Goal: Ask a question

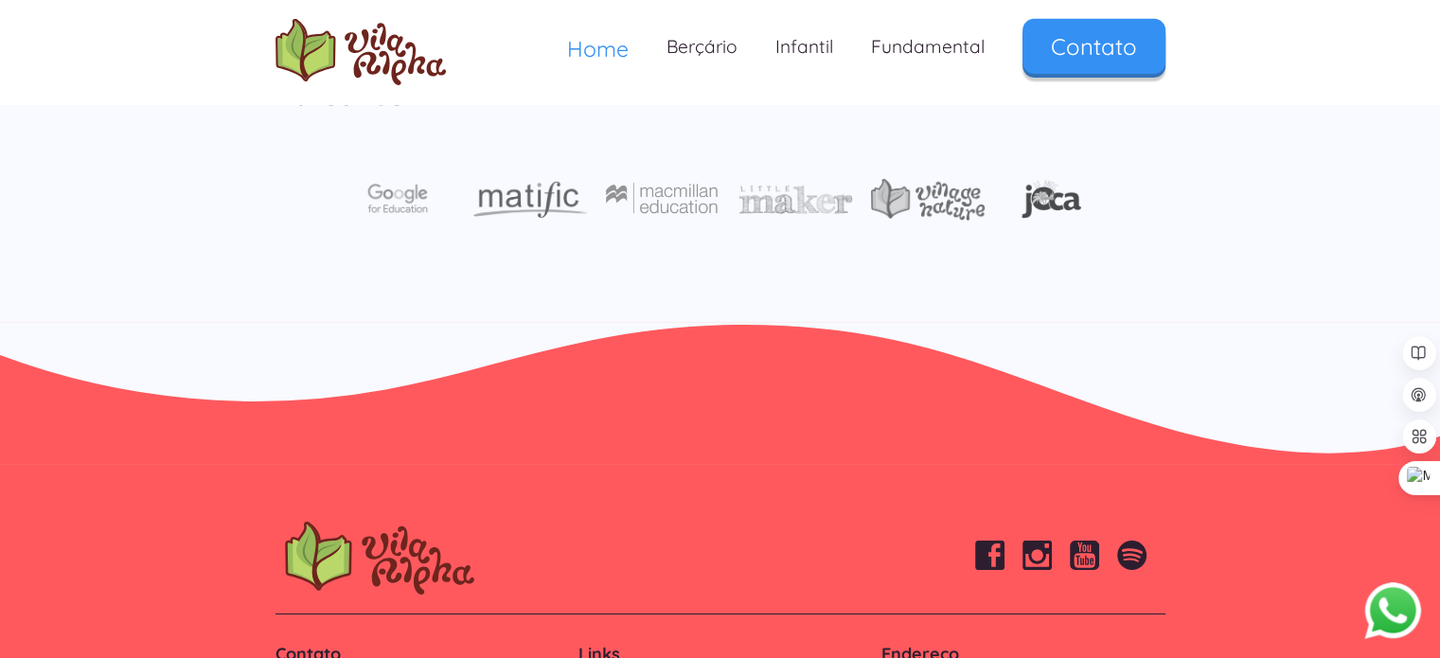
scroll to position [6440, 0]
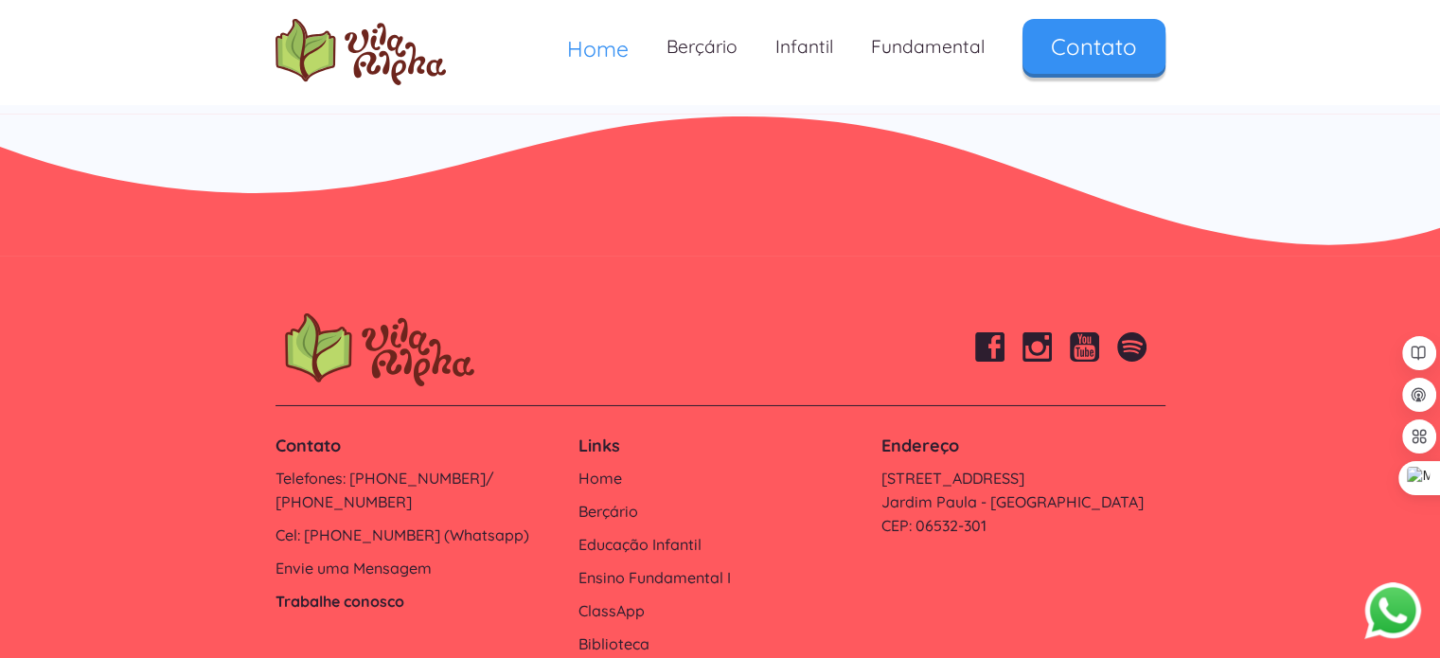
click at [391, 590] on link "Trabalhe conosco" at bounding box center [418, 602] width 284 height 24
click at [629, 633] on link "Biblioteca" at bounding box center [720, 645] width 284 height 24
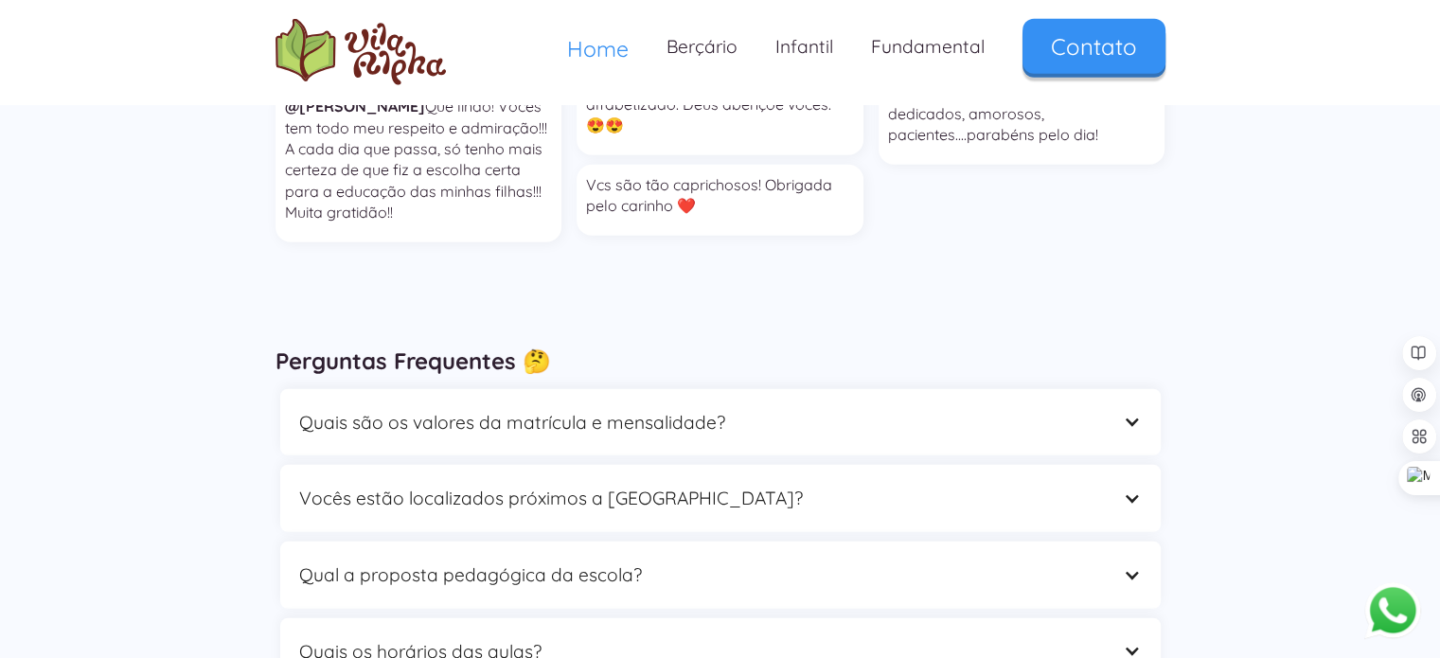
scroll to position [5303, 0]
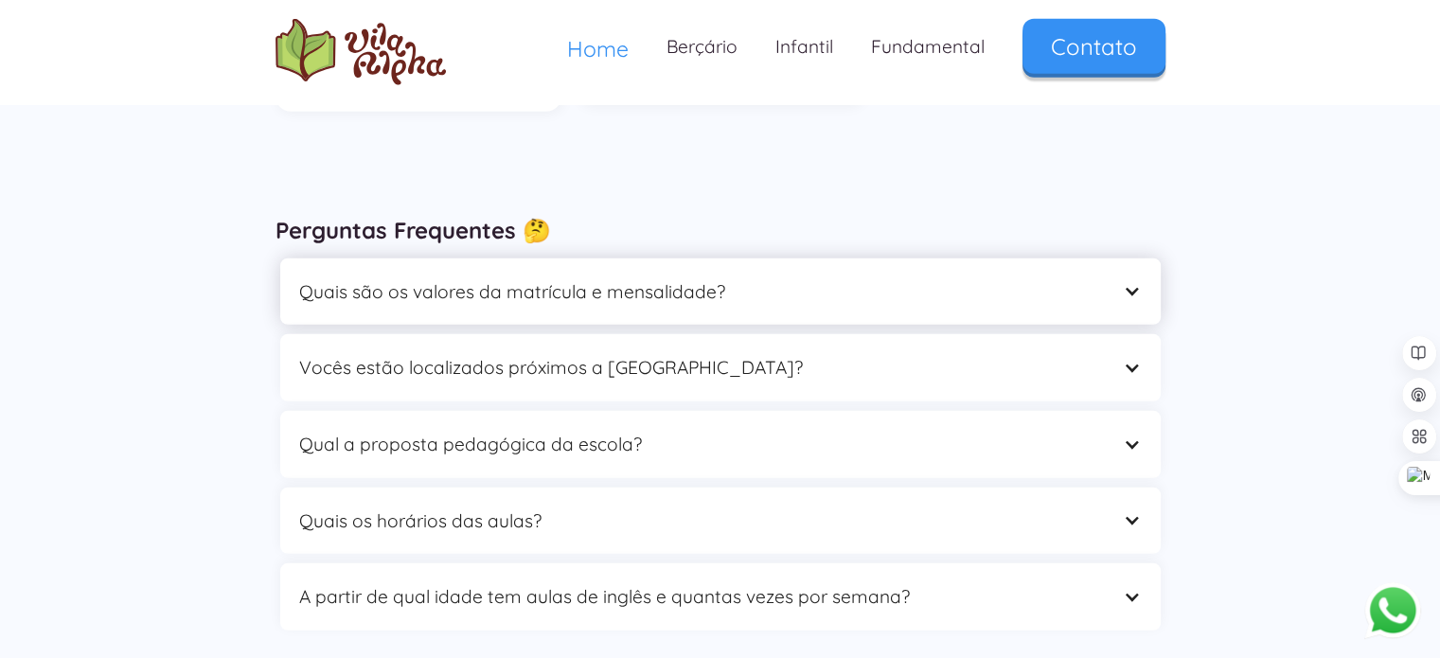
click at [1146, 259] on div "Quais são os valores da matrícula e mensalidade?" at bounding box center [720, 292] width 881 height 67
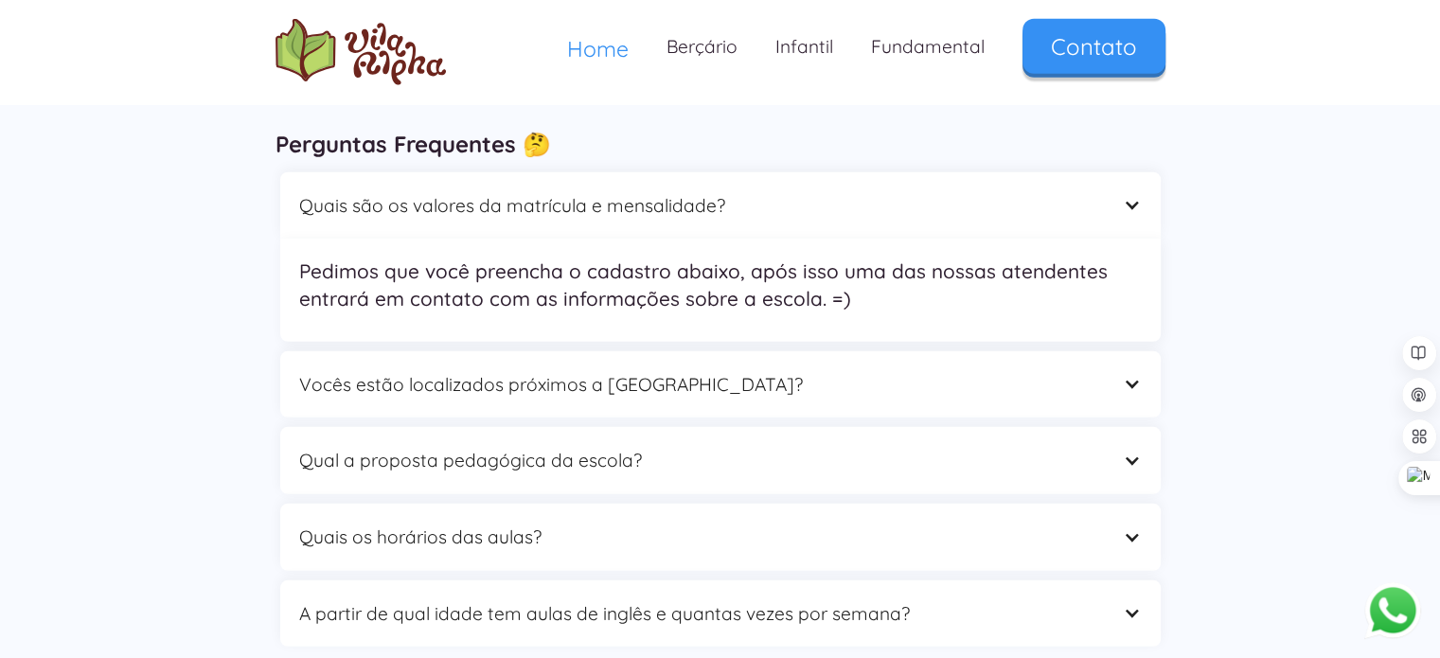
scroll to position [5493, 0]
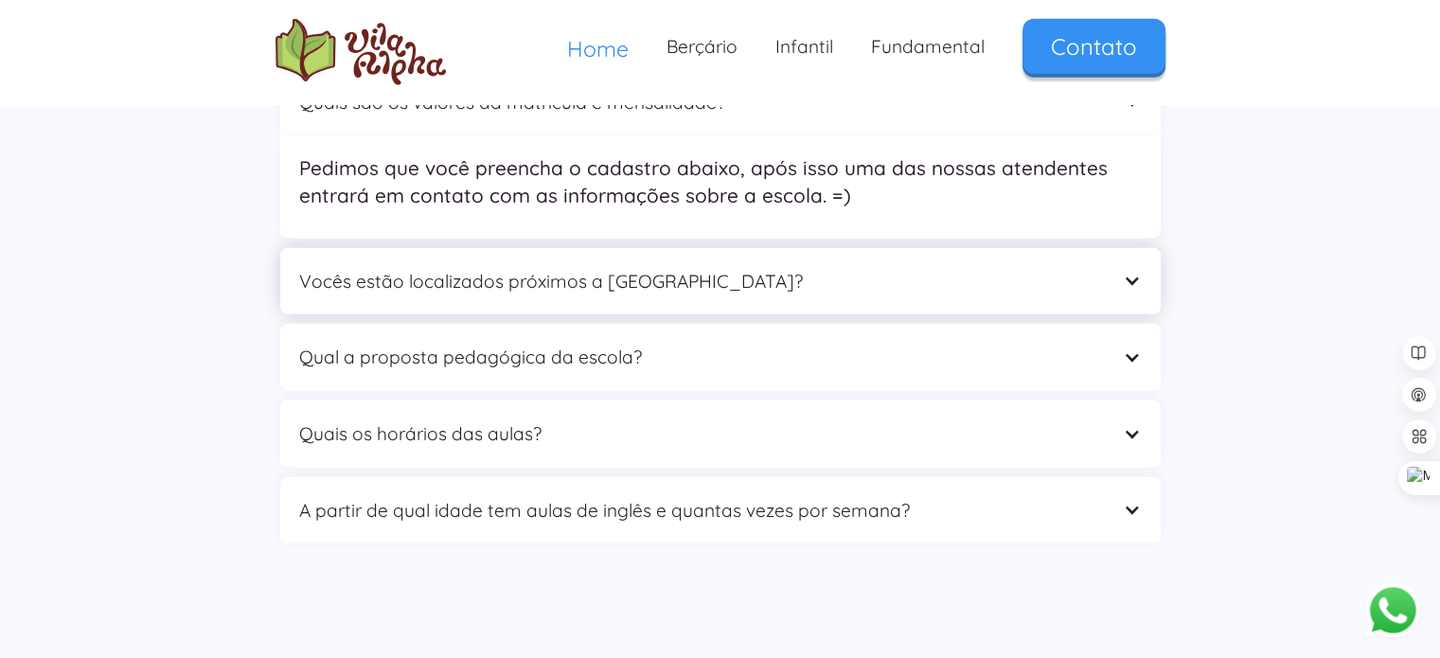
click at [1141, 248] on div "Vocês estão localizados próximos a [GEOGRAPHIC_DATA]?" at bounding box center [720, 281] width 881 height 67
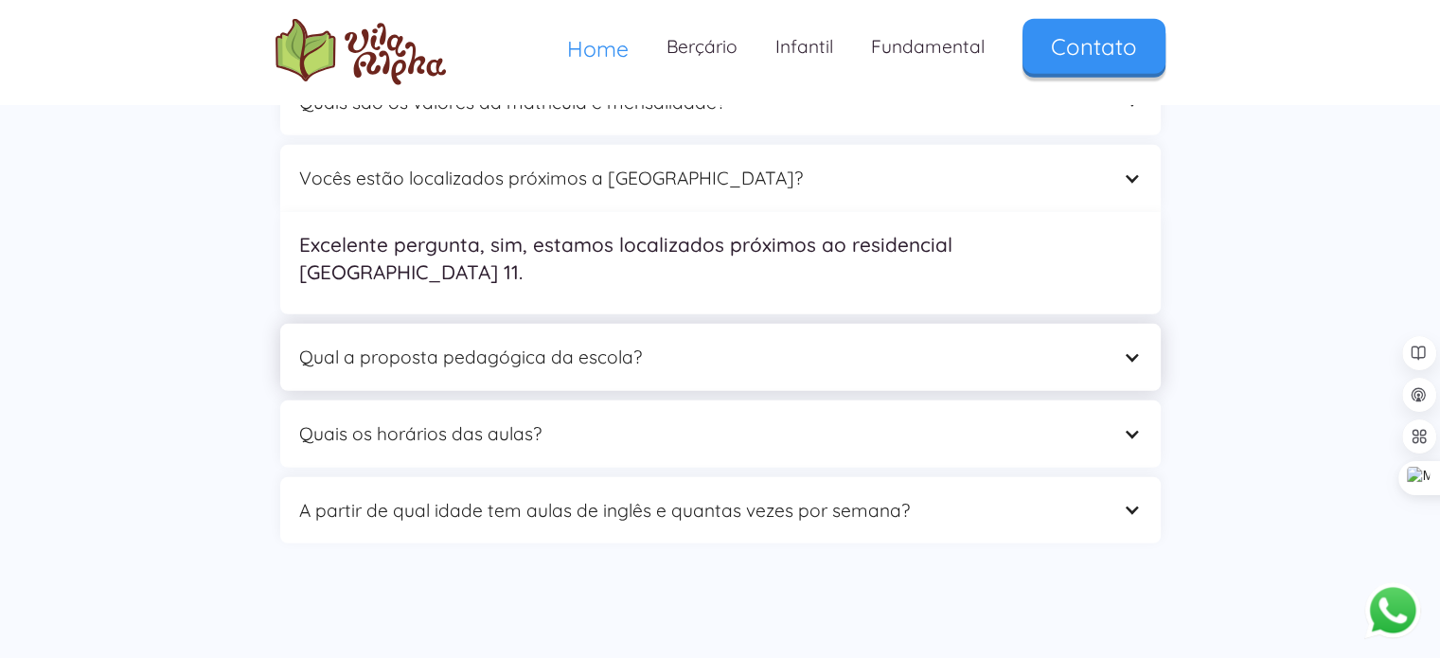
click at [1129, 349] on div at bounding box center [1132, 358] width 18 height 18
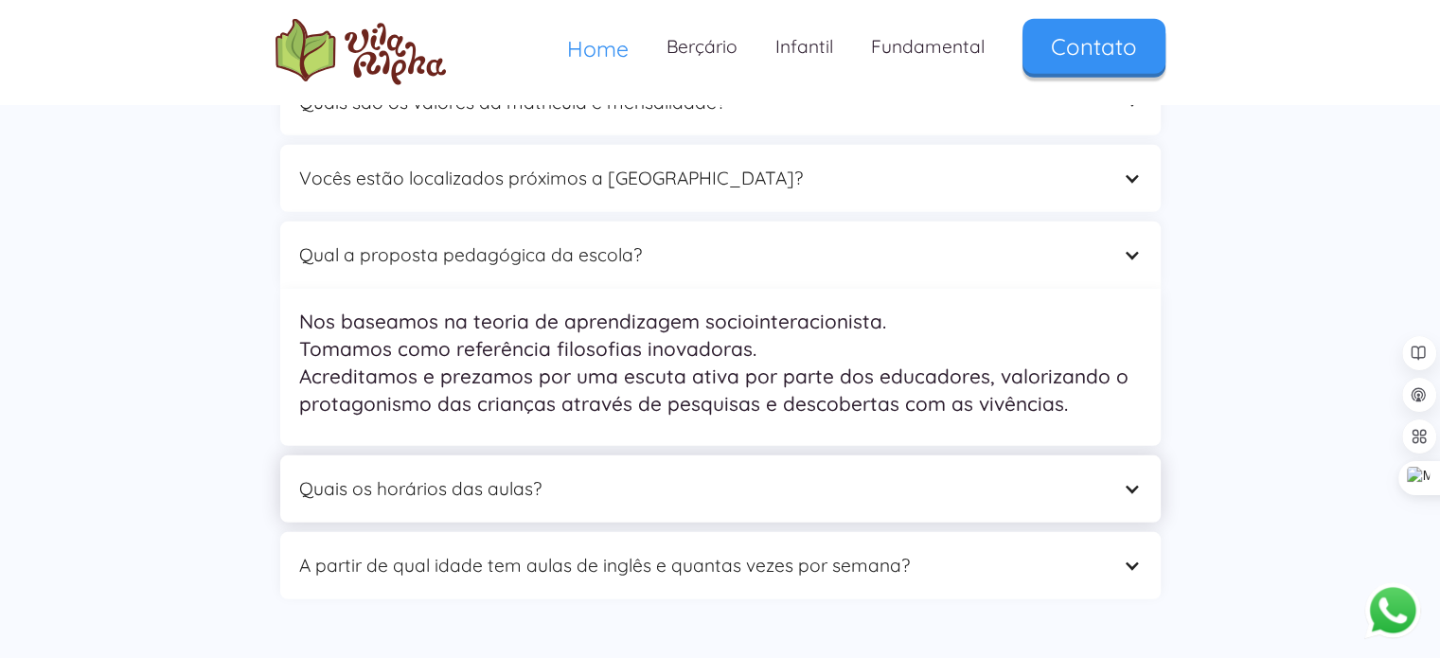
click at [1140, 480] on div at bounding box center [1132, 489] width 18 height 18
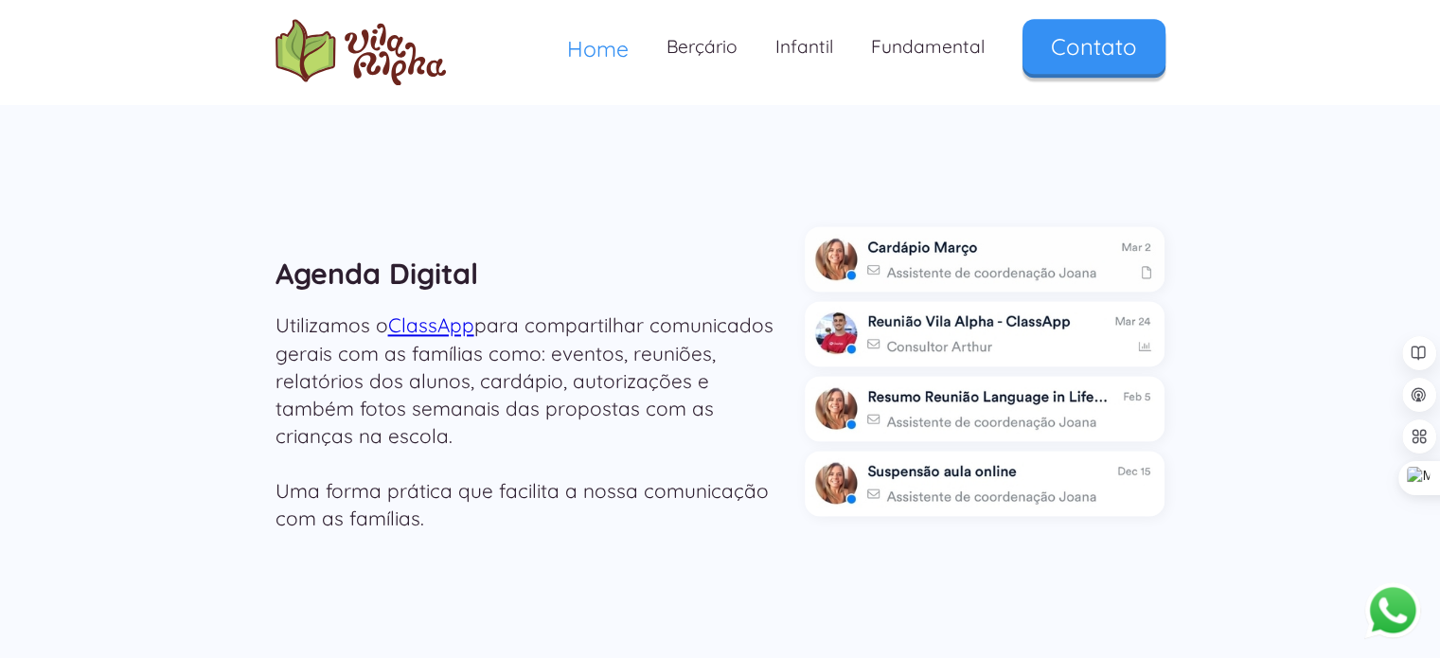
scroll to position [2368, 0]
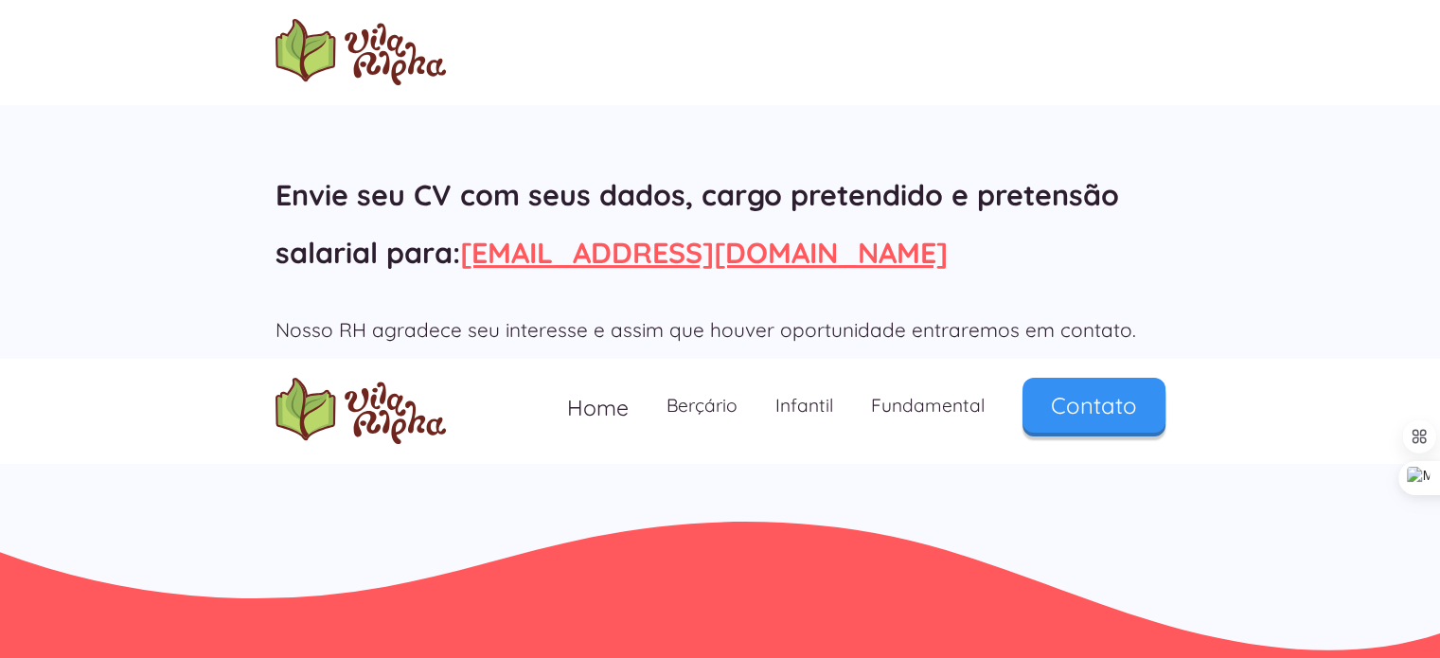
scroll to position [285, 0]
